Goal: Information Seeking & Learning: Learn about a topic

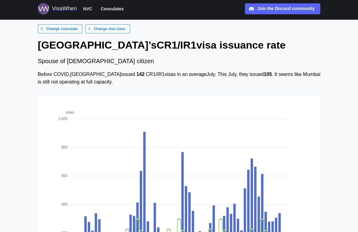
click at [69, 10] on div "VisaWhen" at bounding box center [64, 9] width 25 height 9
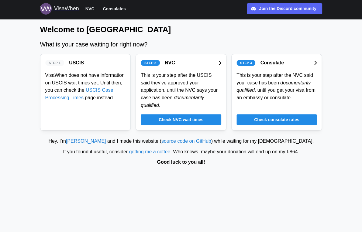
click at [342, 31] on main "Welcome to VisaWhen What is your case waiting for right now? Step 1 USCIS VisaW…" at bounding box center [181, 116] width 362 height 232
click at [113, 9] on span "Consulates" at bounding box center [114, 8] width 23 height 7
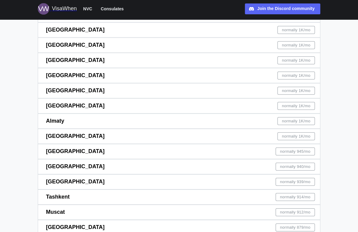
scroll to position [1845, 0]
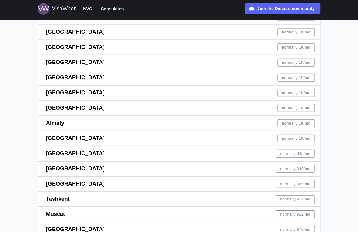
click at [283, 182] on span "normally 939 /mo" at bounding box center [295, 184] width 30 height 7
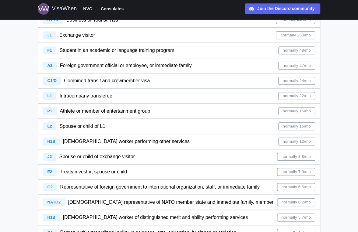
scroll to position [73, 0]
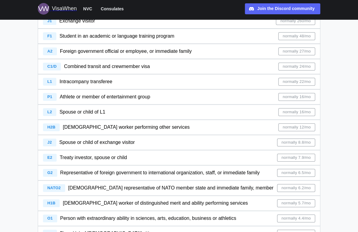
click at [195, 36] on div "F1 Student in an academic or language training program normally 48/mo" at bounding box center [179, 36] width 272 height 15
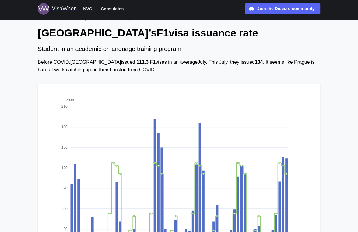
scroll to position [9, 0]
